Goal: Task Accomplishment & Management: Manage account settings

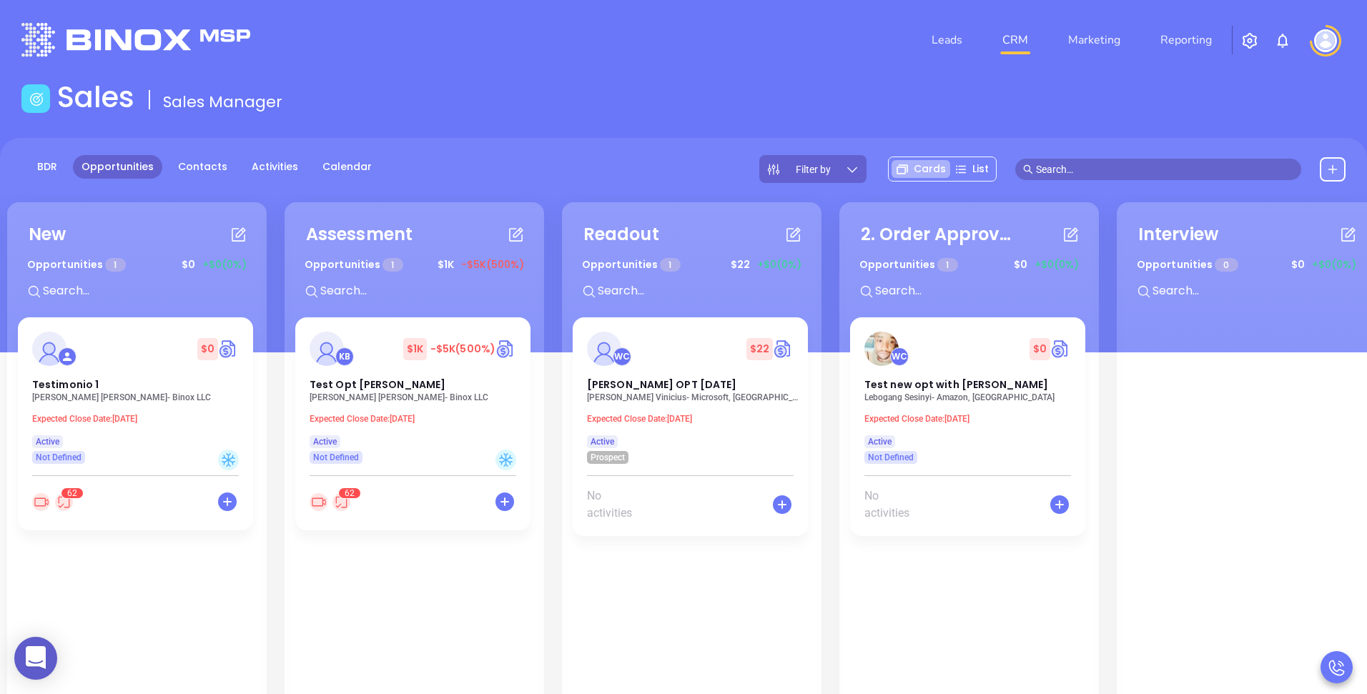
click at [1331, 38] on img at bounding box center [1326, 40] width 23 height 23
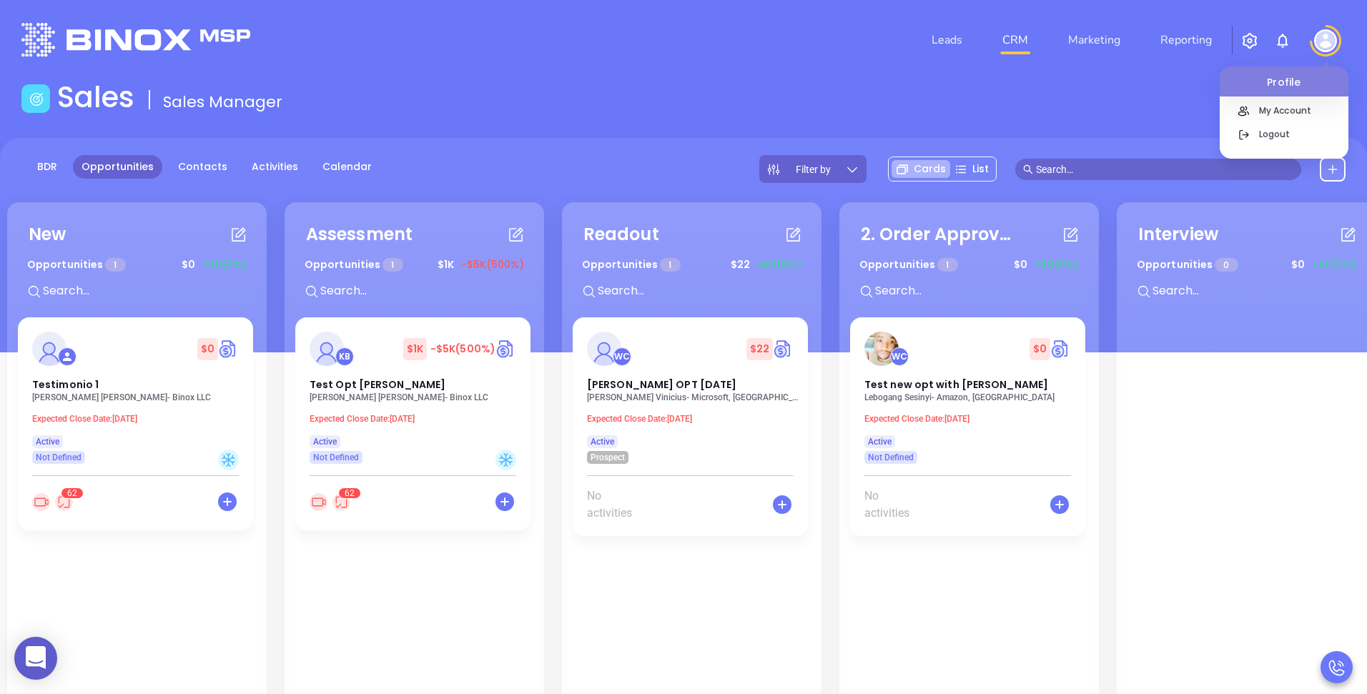
click at [1314, 45] on div "Profile My Account Logout" at bounding box center [1326, 40] width 40 height 31
click at [1268, 130] on p "Logout" at bounding box center [1300, 134] width 97 height 15
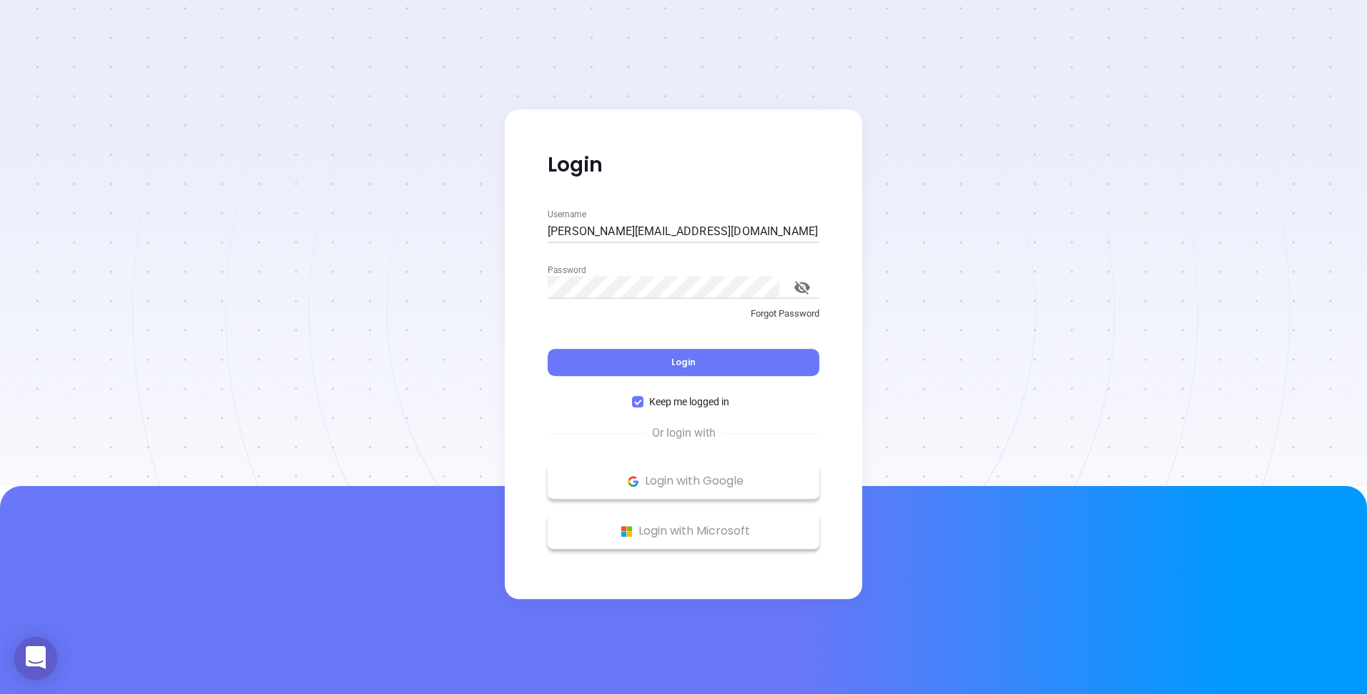
click at [657, 230] on input "[PERSON_NAME][EMAIL_ADDRESS][DOMAIN_NAME]" at bounding box center [684, 231] width 272 height 23
type input "[PERSON_NAME][EMAIL_ADDRESS][PERSON_NAME][DOMAIN_NAME]"
click at [610, 364] on button "Login" at bounding box center [684, 362] width 272 height 27
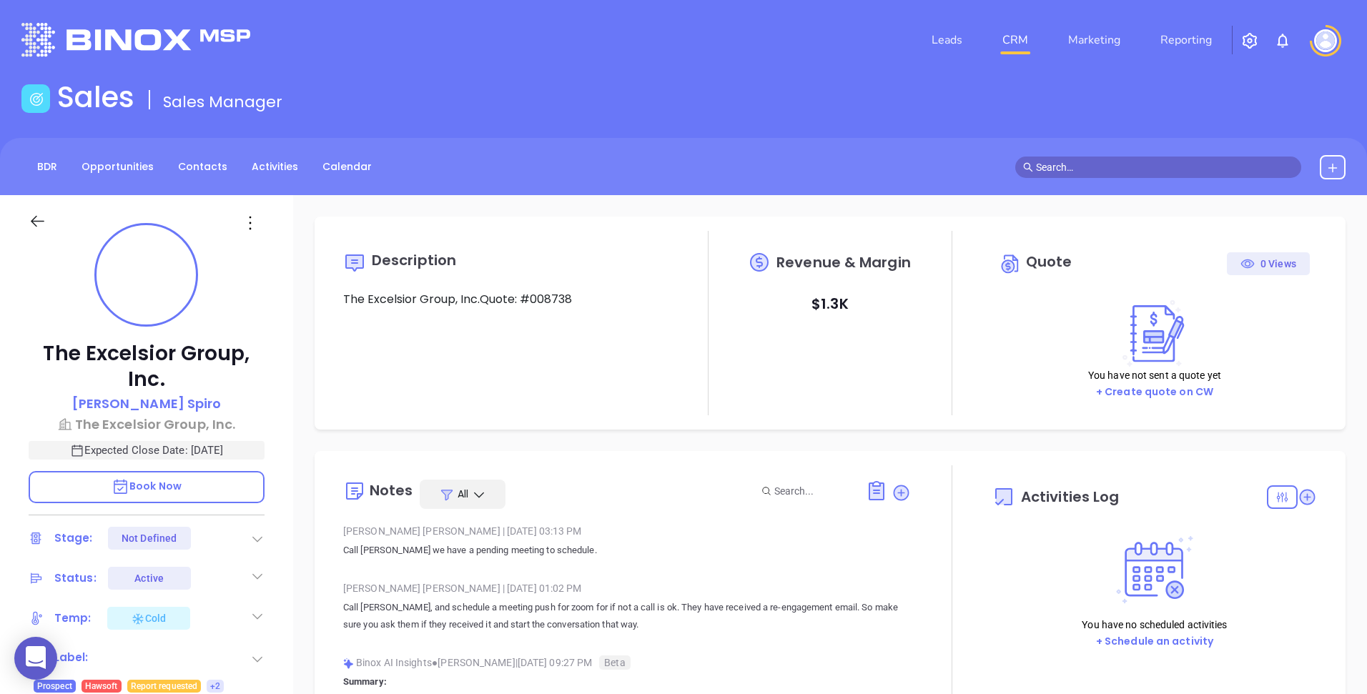
type input "10:00 am"
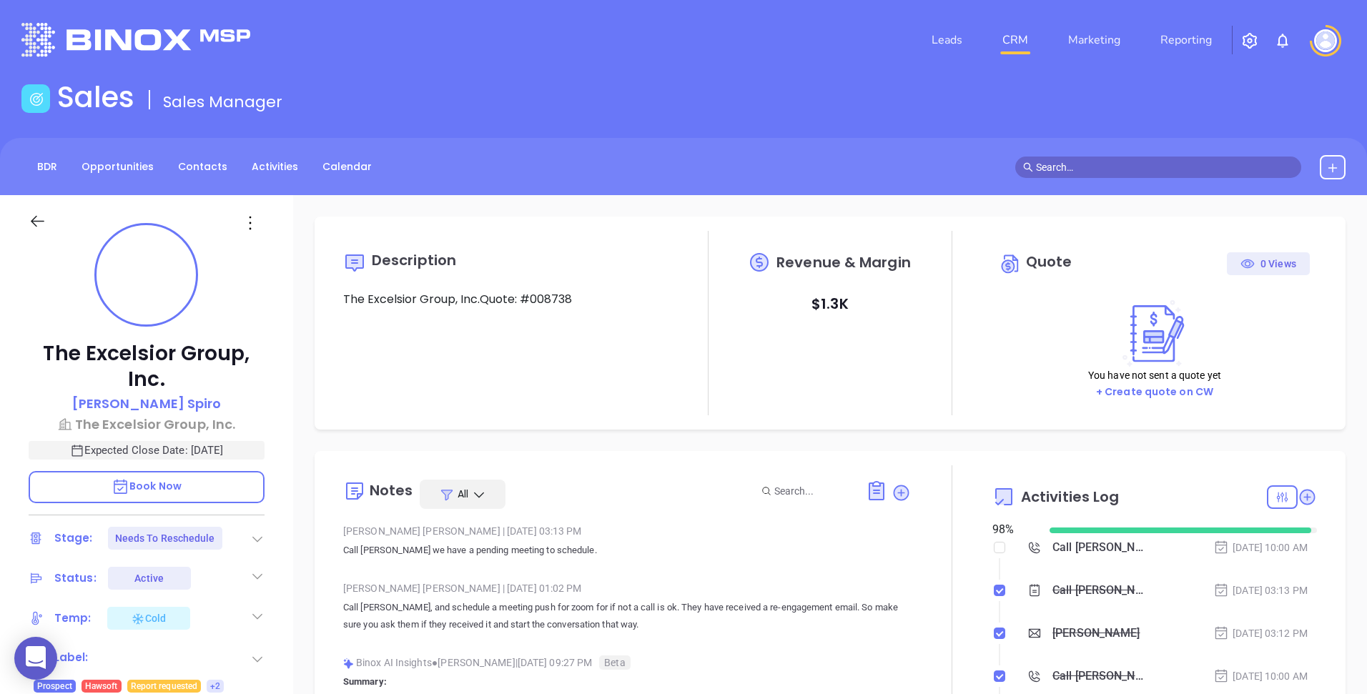
type input "09/17/2025"
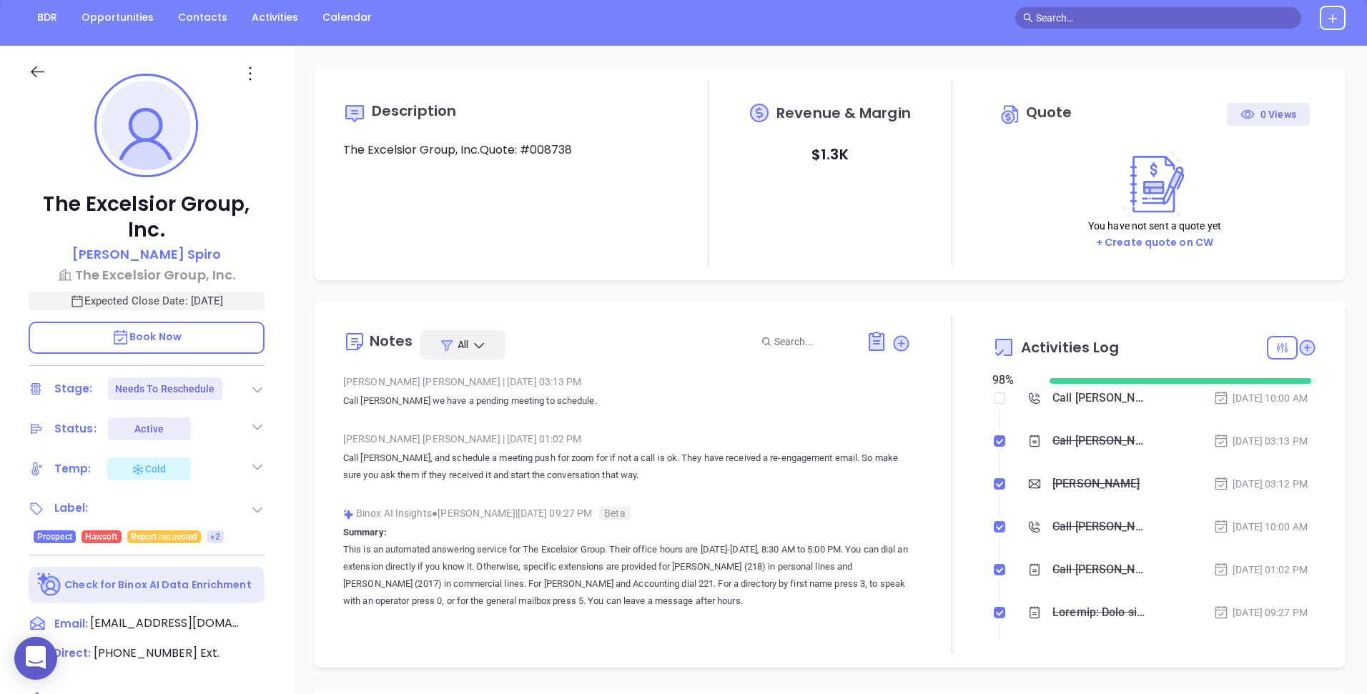
scroll to position [167, 0]
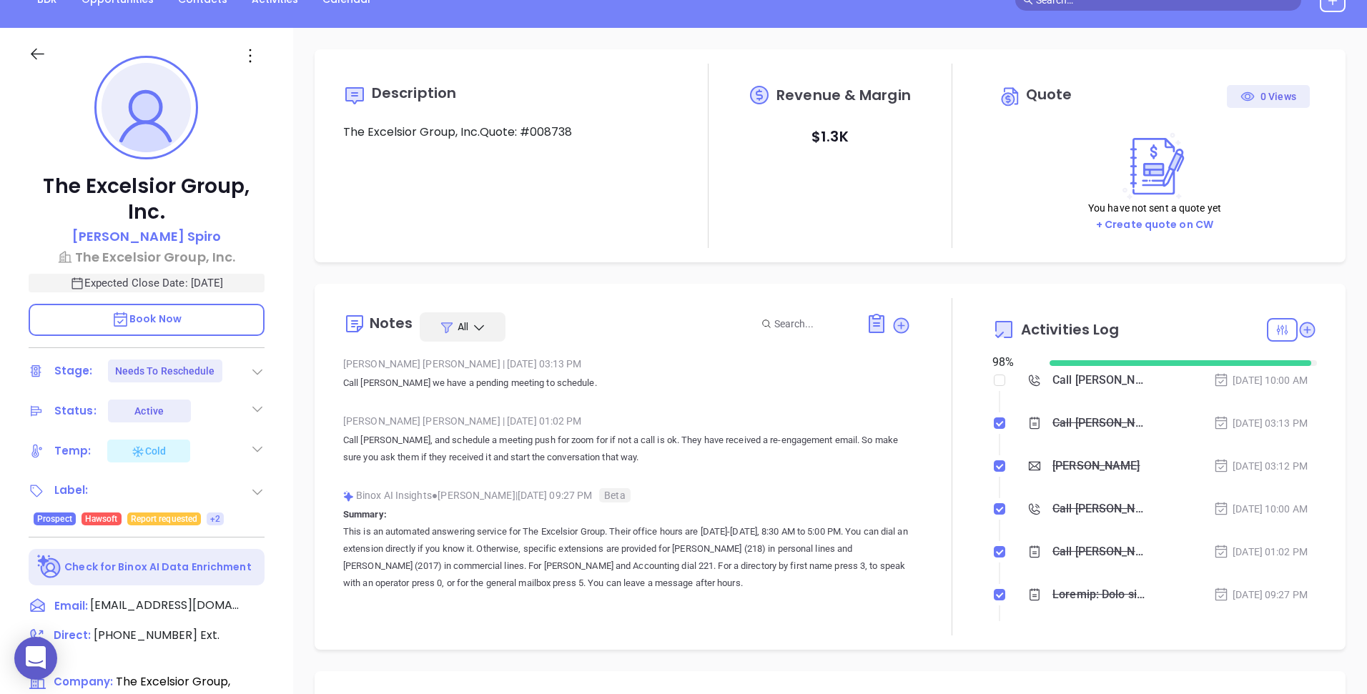
type input "Andrea Cruz"
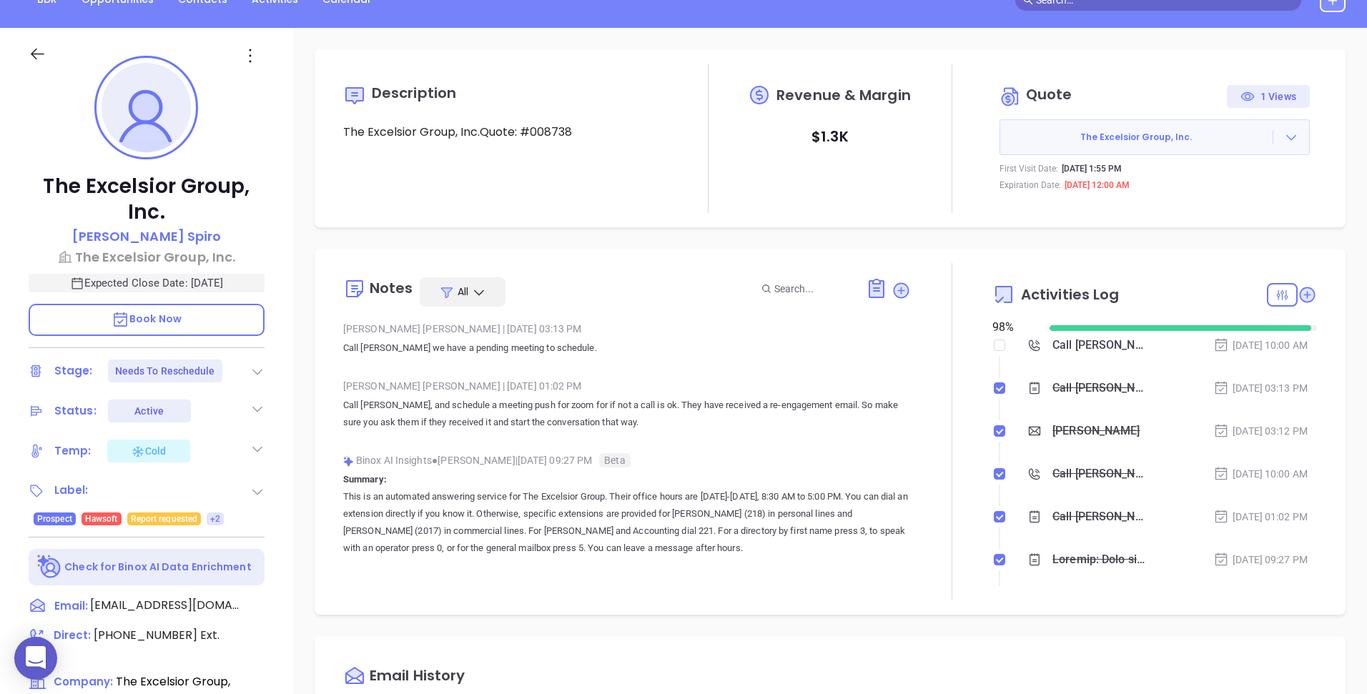
click at [324, 280] on div "Notes All Walter Contreras | Sep 15, 2025 03:13 PM Call David we have a pending…" at bounding box center [830, 432] width 1031 height 366
click at [169, 238] on p "David Spiro" at bounding box center [146, 236] width 149 height 19
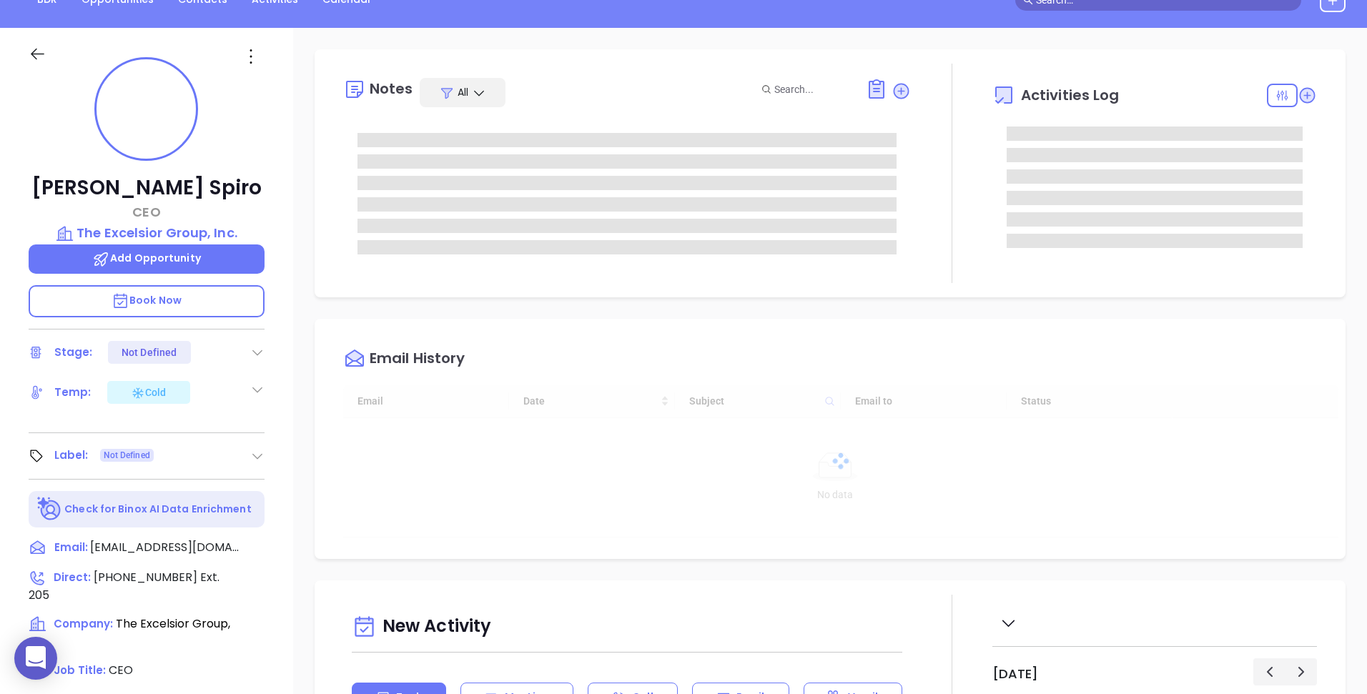
type input "09/17/2025"
type input "Andrea Cruz"
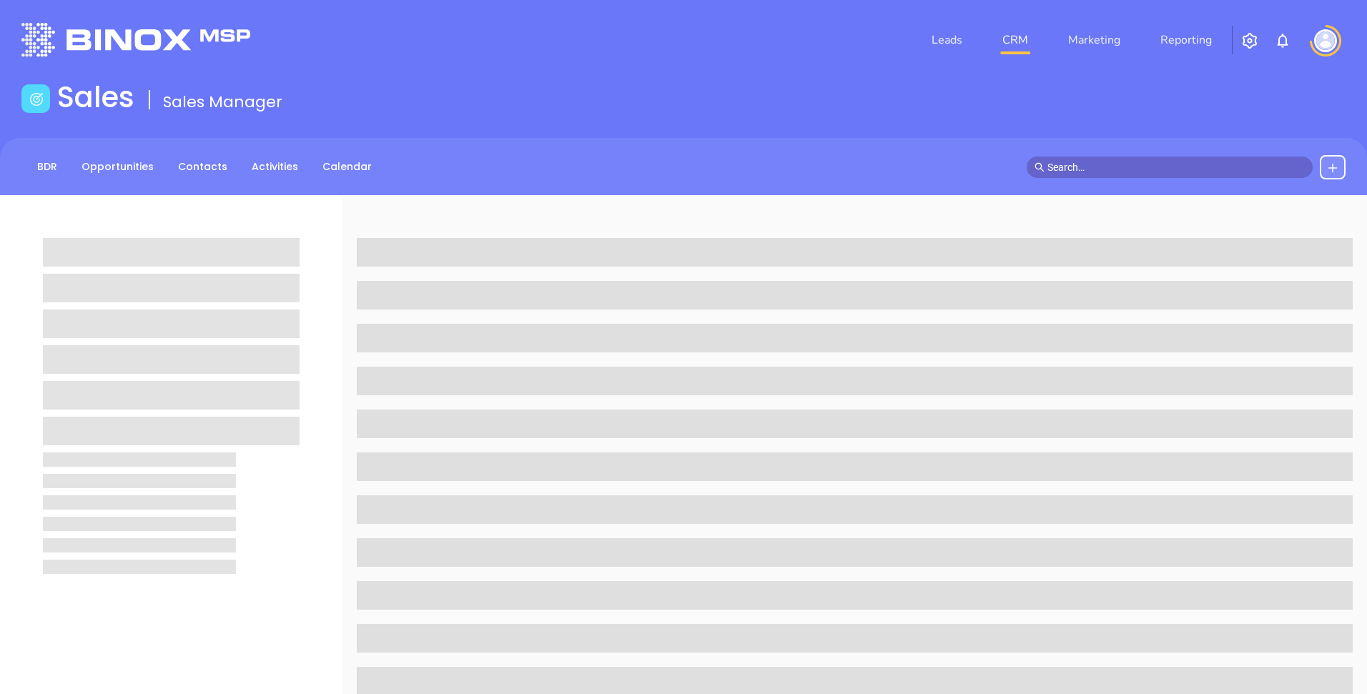
scroll to position [162, 0]
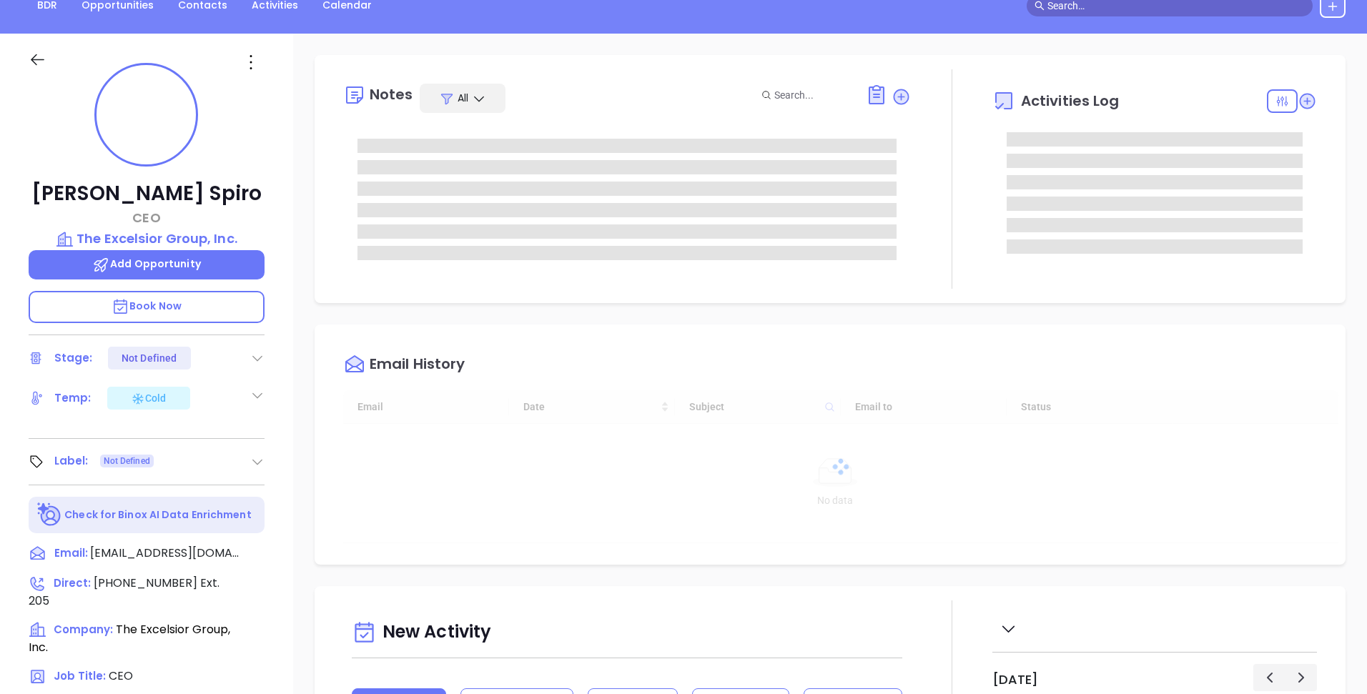
type input "[DATE]"
type input "[PERSON_NAME]"
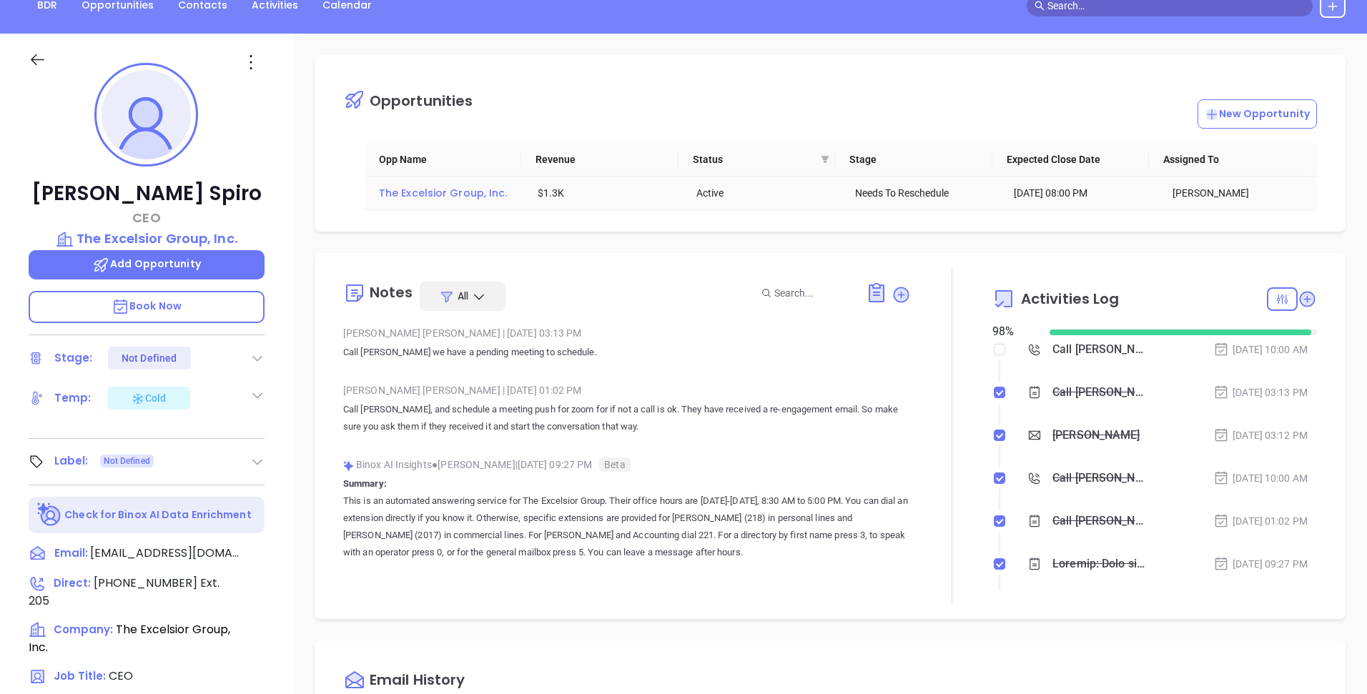
click at [453, 193] on span "The Excelsior Group, Inc." at bounding box center [443, 193] width 129 height 14
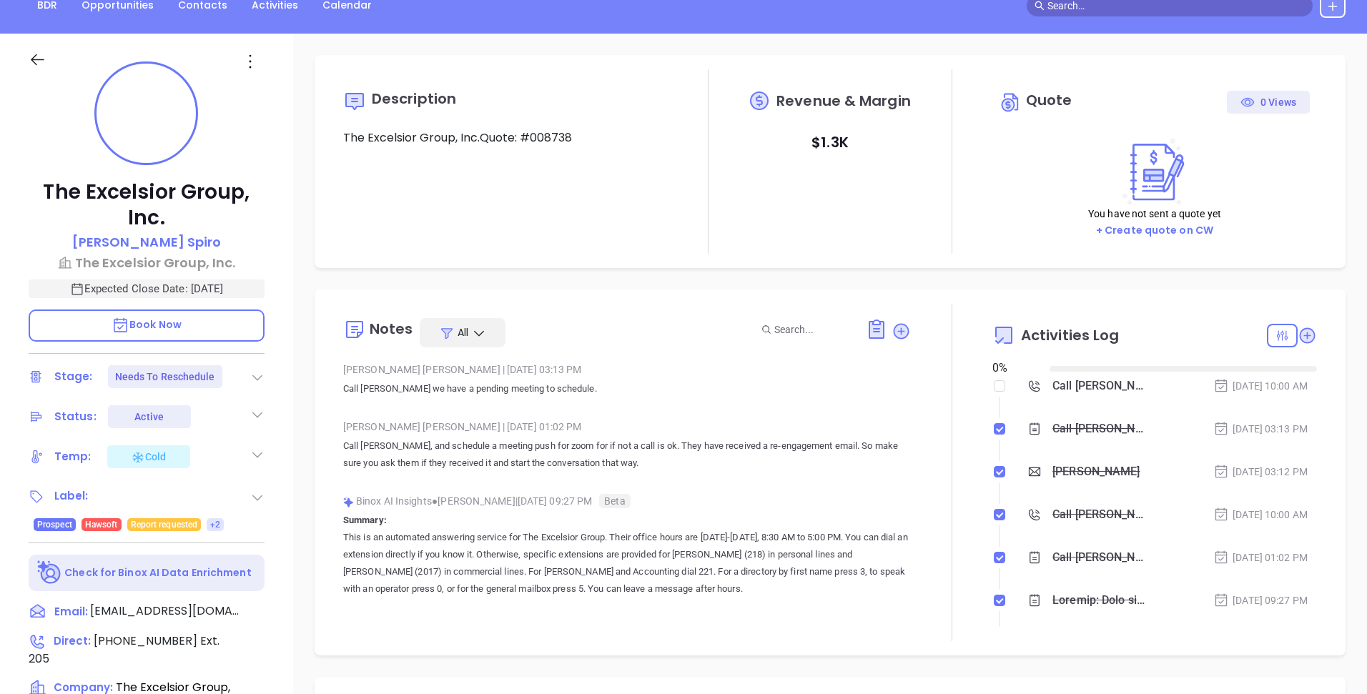
type input "09/17/2025"
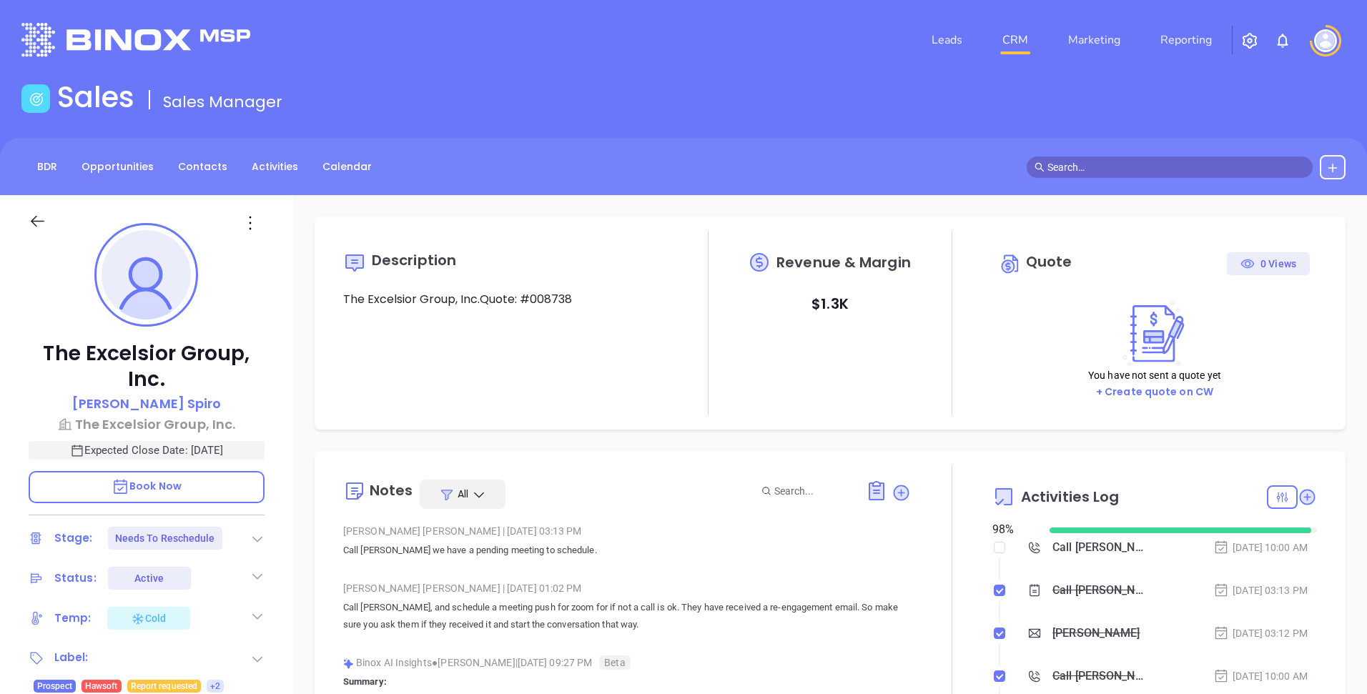
scroll to position [333, 0]
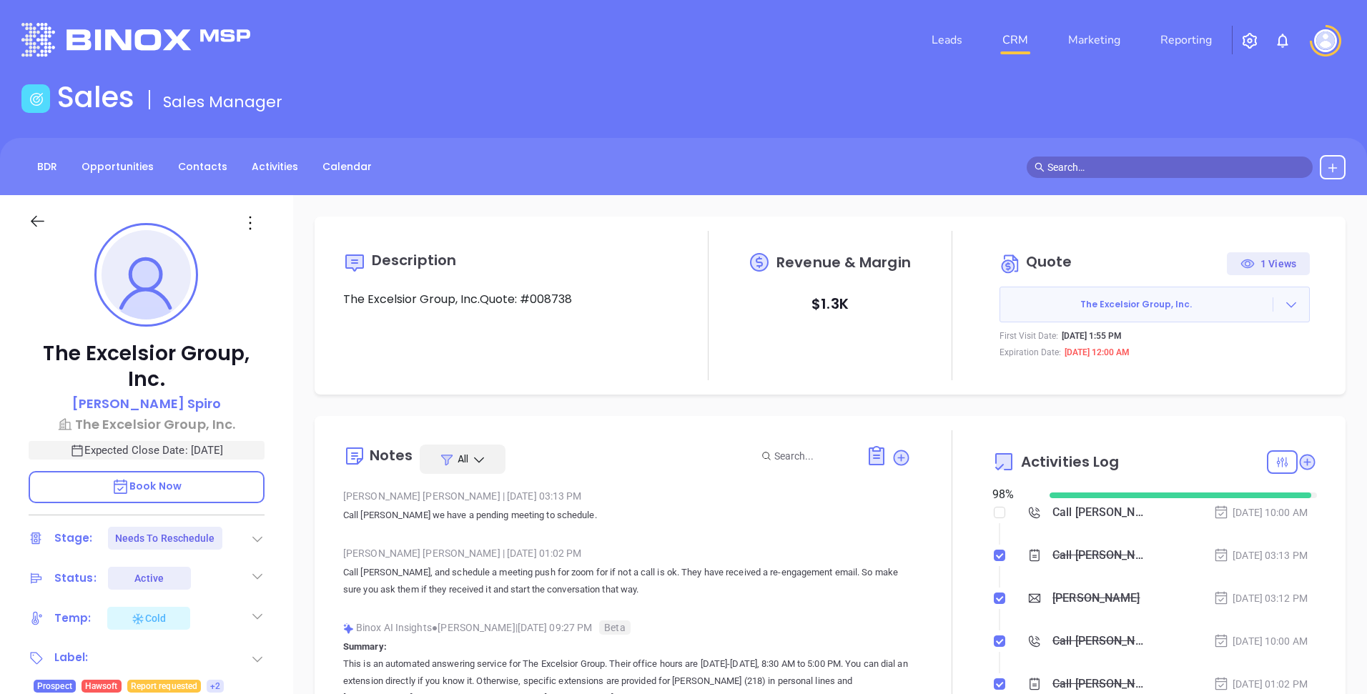
type input "Andrea Cruz"
